Goal: Information Seeking & Learning: Learn about a topic

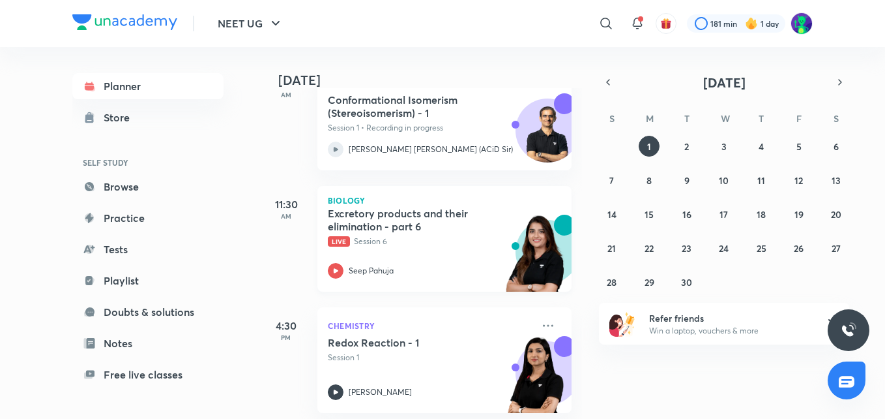
click at [374, 219] on h5 "Excretory products and their elimination - part 6" at bounding box center [409, 220] width 162 height 26
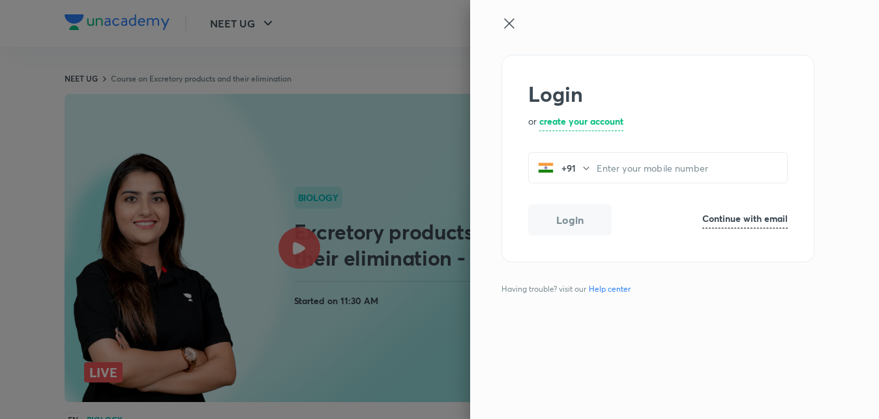
click at [510, 27] on icon at bounding box center [509, 24] width 16 height 16
